Goal: Task Accomplishment & Management: Use online tool/utility

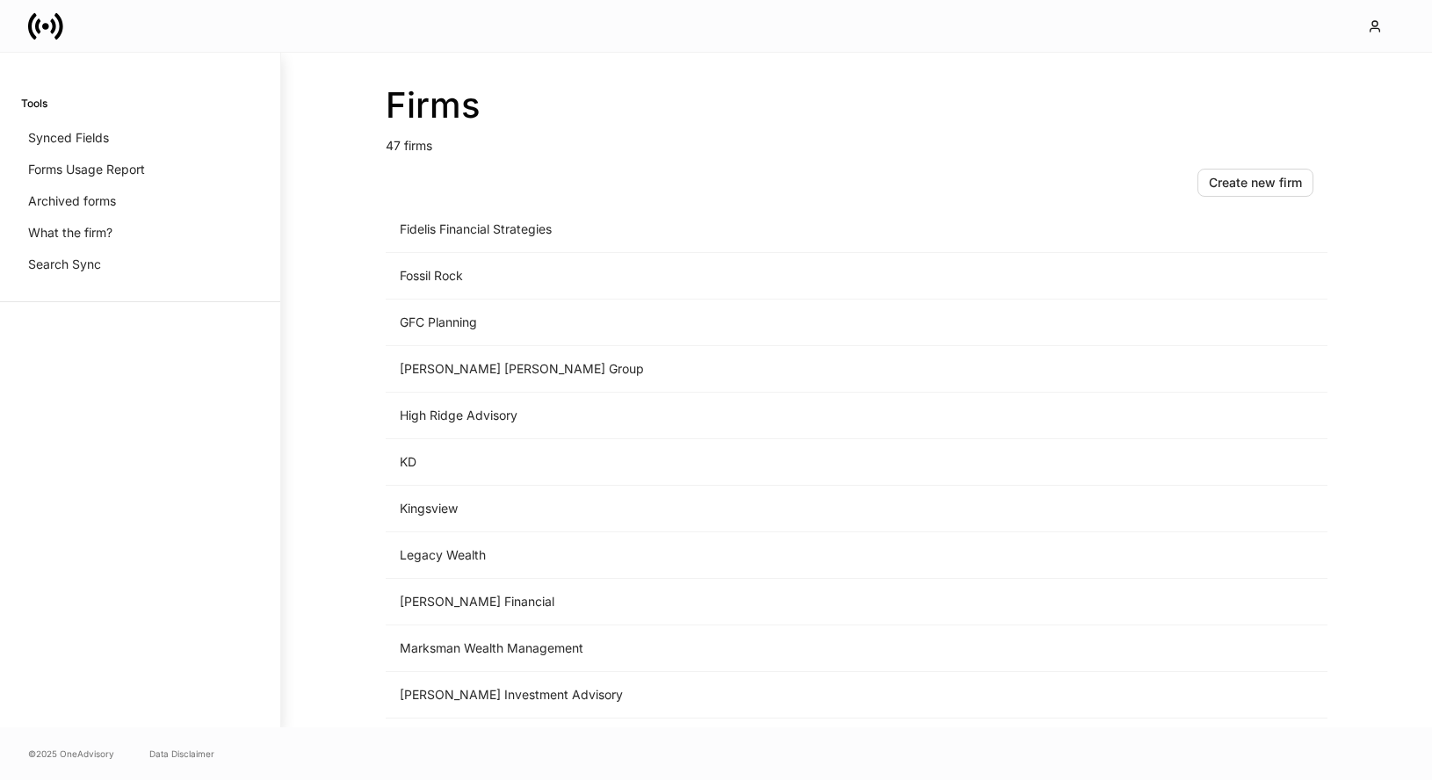
scroll to position [1147, 0]
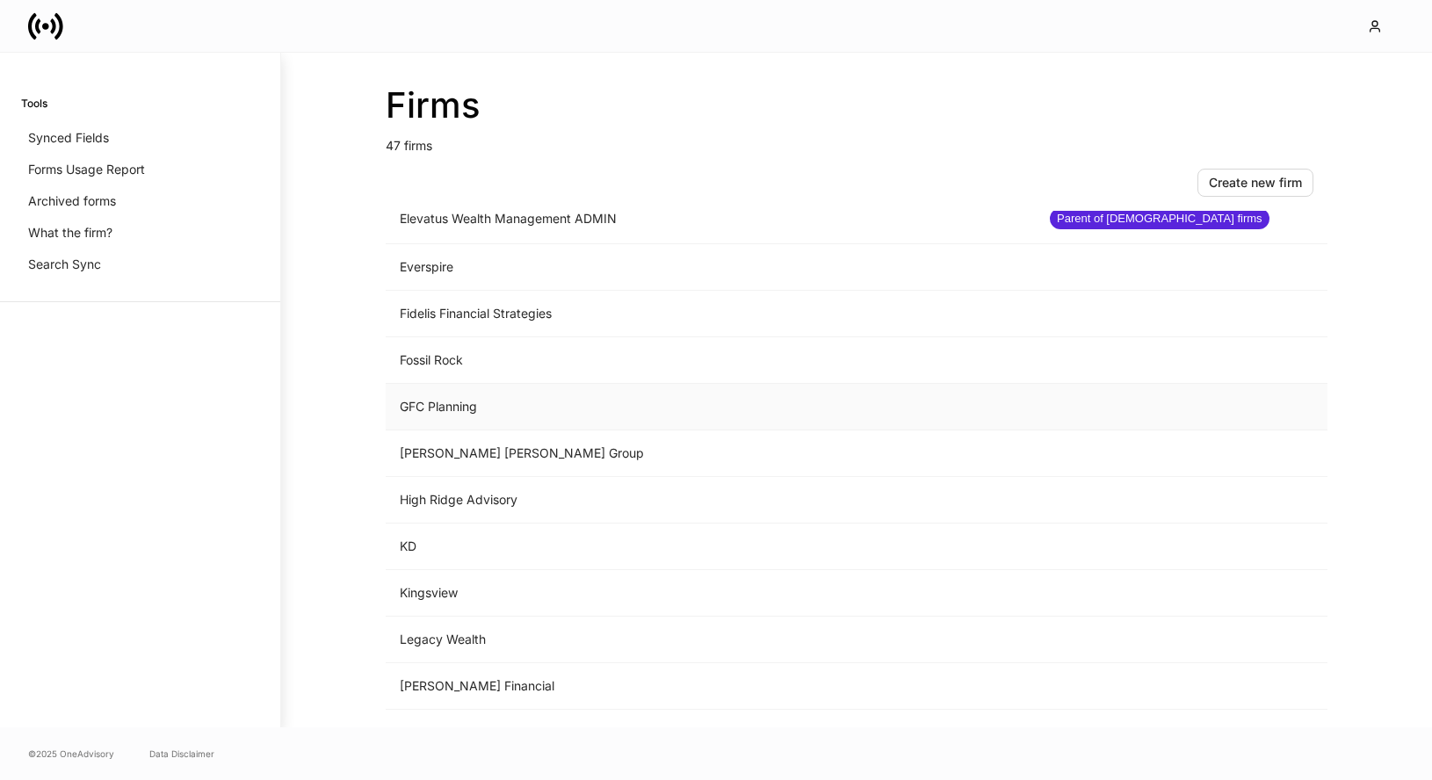
click at [495, 401] on td "GFC Planning" at bounding box center [711, 407] width 650 height 47
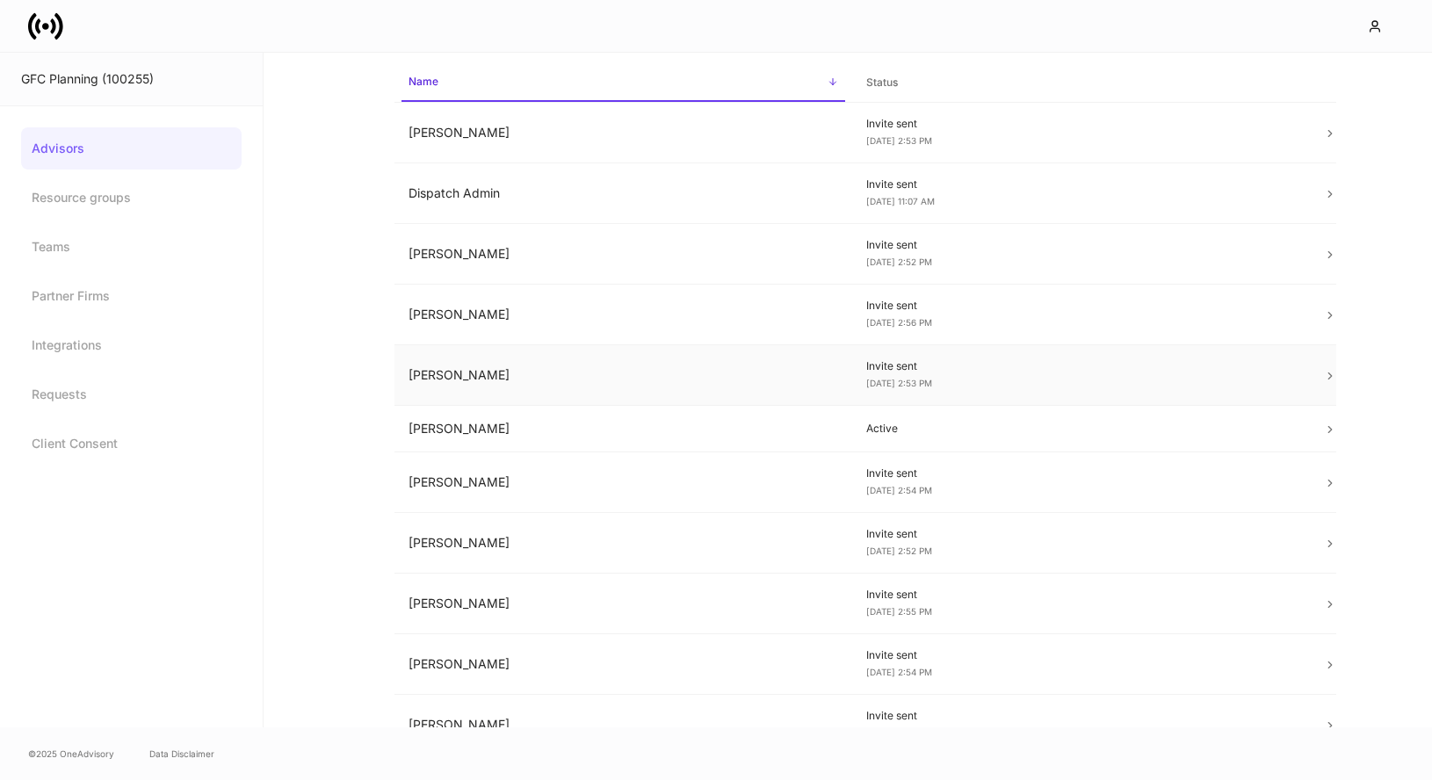
scroll to position [200, 0]
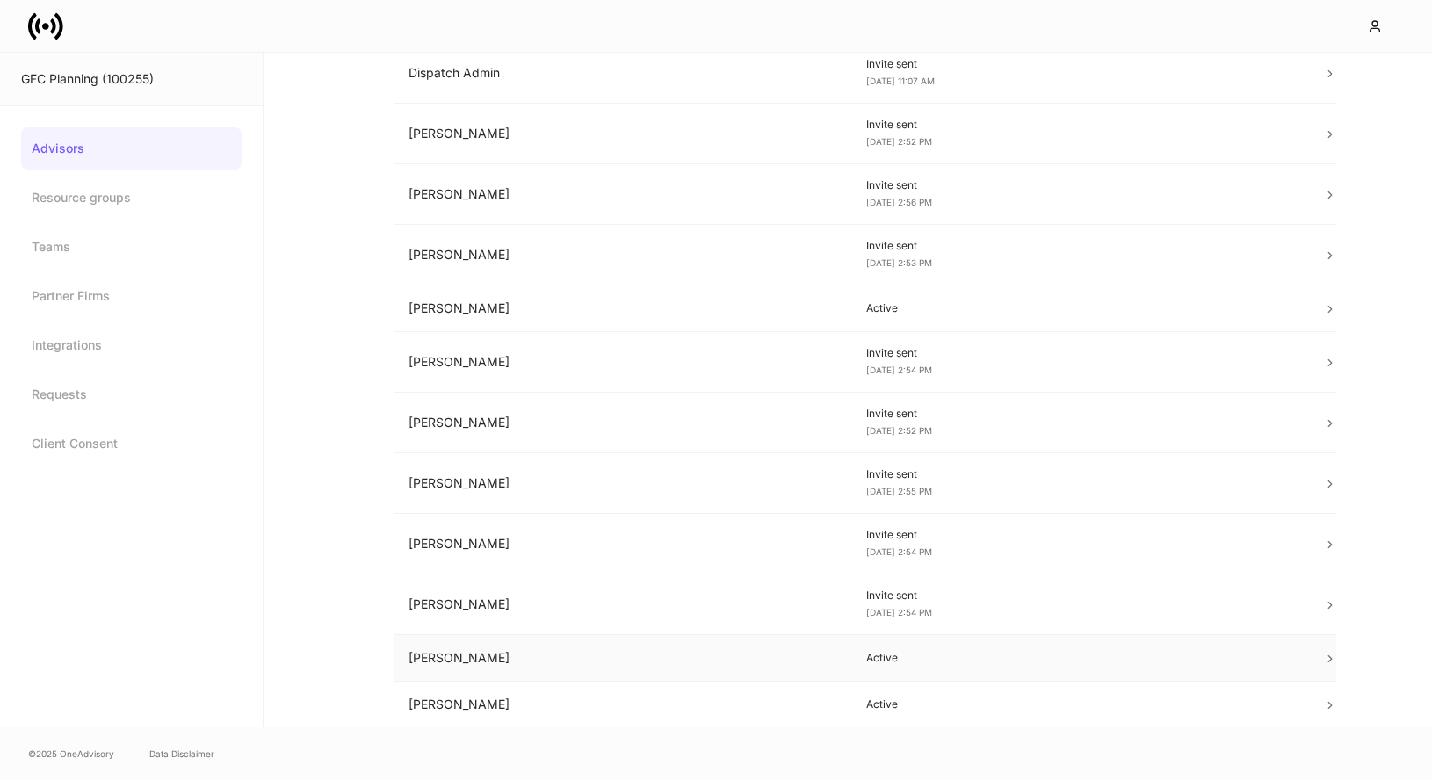
click at [626, 657] on td "[PERSON_NAME]" at bounding box center [623, 658] width 458 height 47
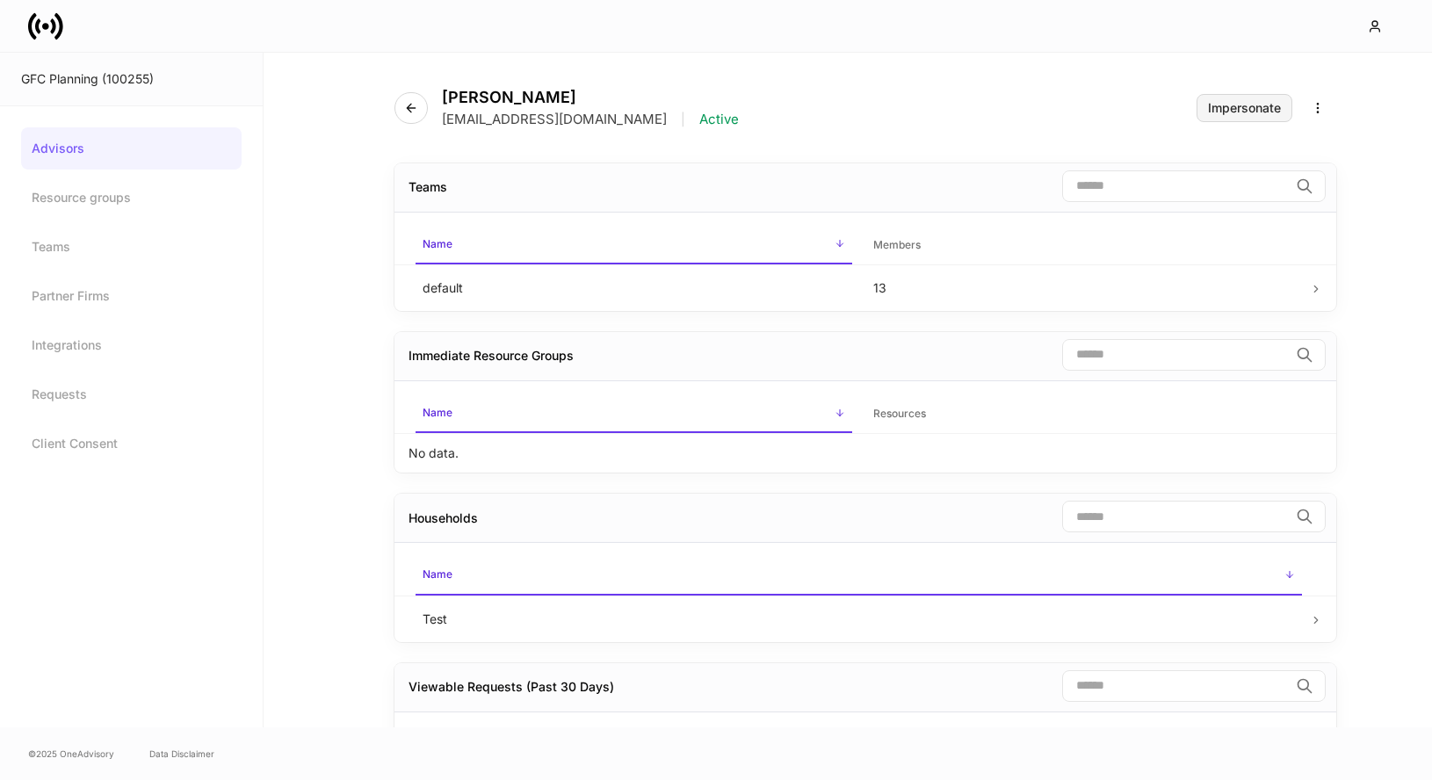
click at [1230, 105] on div "Impersonate" at bounding box center [1244, 108] width 73 height 12
